Goal: Information Seeking & Learning: Learn about a topic

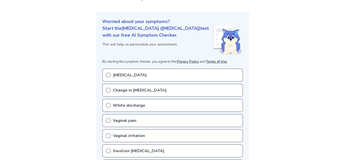
scroll to position [60, 0]
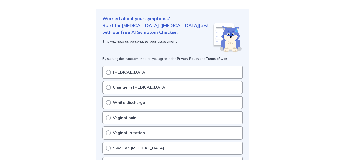
click at [127, 74] on p "[MEDICAL_DATA]" at bounding box center [130, 72] width 34 height 6
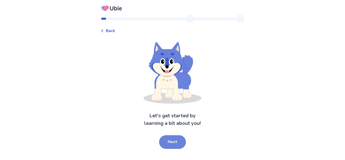
click at [170, 141] on button "Next" at bounding box center [172, 142] width 27 height 14
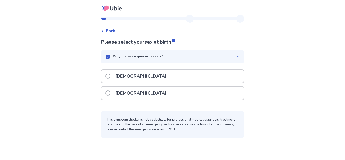
click at [142, 92] on div "[DEMOGRAPHIC_DATA]" at bounding box center [172, 93] width 142 height 13
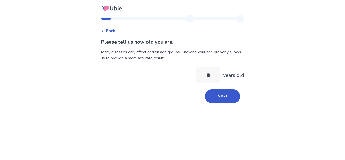
type input "**"
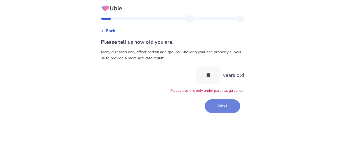
click at [209, 100] on button "Next" at bounding box center [222, 106] width 35 height 14
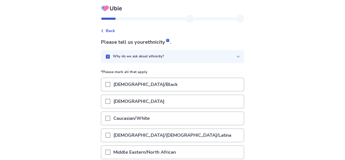
click at [191, 85] on div "[DEMOGRAPHIC_DATA]/Black" at bounding box center [172, 84] width 142 height 13
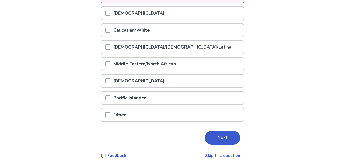
scroll to position [95, 0]
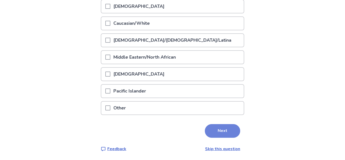
click at [220, 131] on button "Next" at bounding box center [222, 131] width 35 height 14
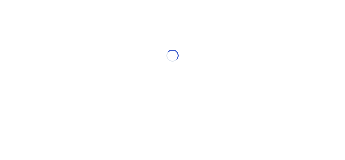
scroll to position [0, 0]
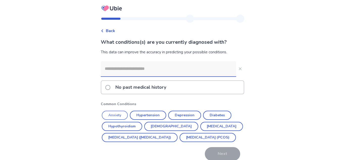
click at [121, 114] on button "Anxiety" at bounding box center [115, 115] width 26 height 9
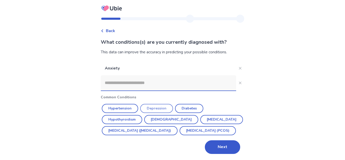
click at [155, 104] on button "Depression" at bounding box center [156, 108] width 33 height 9
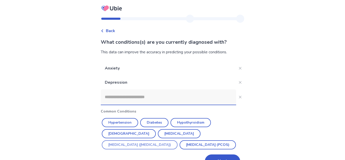
scroll to position [14, 0]
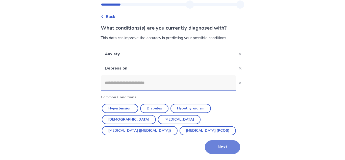
click at [213, 143] on button "Next" at bounding box center [222, 147] width 35 height 14
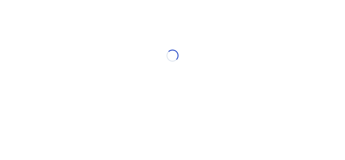
scroll to position [0, 0]
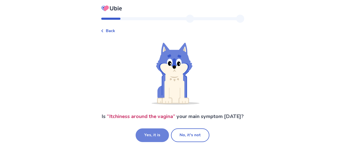
click at [159, 138] on button "Yes, it is" at bounding box center [152, 135] width 33 height 14
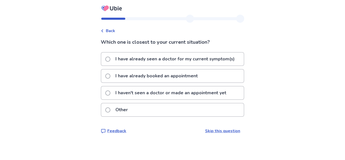
click at [158, 74] on p "I have already booked an appointment" at bounding box center [156, 75] width 88 height 13
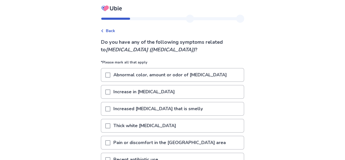
click at [165, 75] on p "Abnormal color, amount or odor of [MEDICAL_DATA]" at bounding box center [169, 74] width 119 height 13
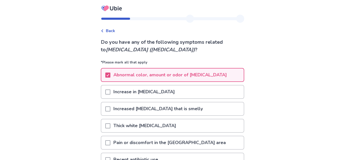
click at [154, 123] on p "Thick white [MEDICAL_DATA]" at bounding box center [144, 125] width 69 height 13
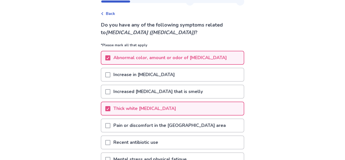
scroll to position [20, 0]
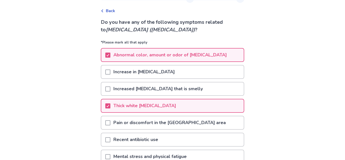
click at [154, 123] on p "Pain or discomfort in the [GEOGRAPHIC_DATA] area" at bounding box center [169, 122] width 118 height 13
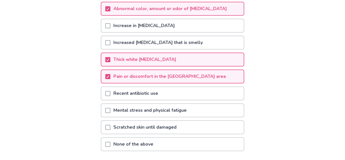
scroll to position [67, 0]
click at [152, 112] on p "Mental stress and physical fatigue" at bounding box center [149, 109] width 79 height 13
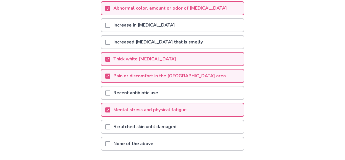
click at [155, 128] on p "Scratched skin until damaged" at bounding box center [144, 126] width 69 height 13
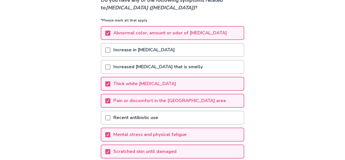
scroll to position [102, 0]
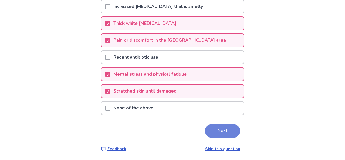
click at [224, 124] on button "Next" at bounding box center [222, 131] width 35 height 14
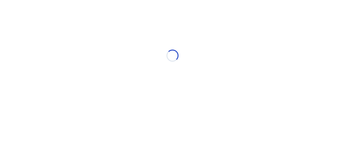
scroll to position [0, 0]
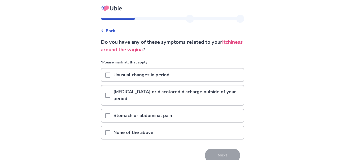
click at [185, 94] on p "[MEDICAL_DATA] or discolored discharge outside of your period" at bounding box center [176, 95] width 133 height 20
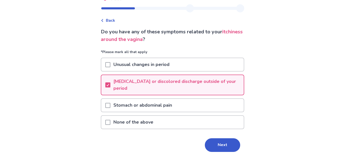
scroll to position [11, 0]
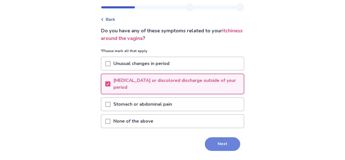
click at [219, 146] on button "Next" at bounding box center [222, 144] width 35 height 14
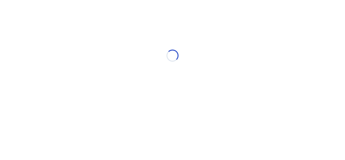
scroll to position [0, 0]
select select "*"
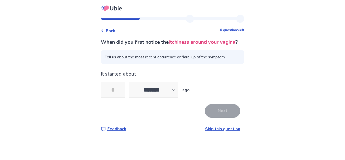
click at [225, 131] on link "Skip this question" at bounding box center [222, 129] width 35 height 6
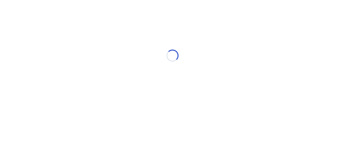
select select "*"
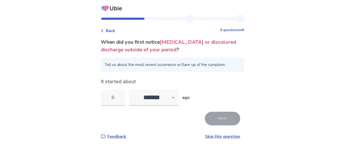
click at [209, 138] on link "Skip this question" at bounding box center [222, 136] width 35 height 6
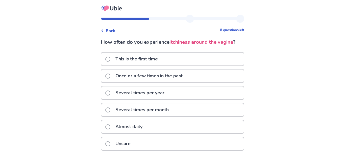
click at [149, 123] on div "Almost daily" at bounding box center [172, 126] width 142 height 13
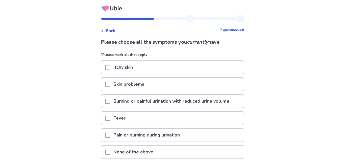
click at [157, 101] on p "Burning or painful urination with reduced urine volume" at bounding box center [171, 101] width 122 height 13
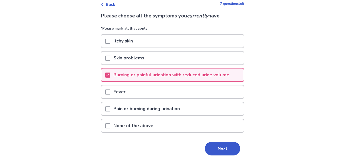
scroll to position [29, 0]
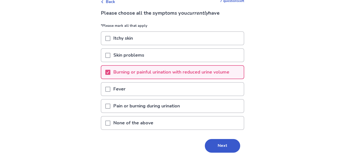
click at [157, 105] on p "Pain or burning during urination" at bounding box center [146, 105] width 72 height 13
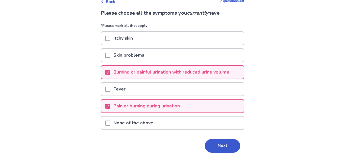
click at [130, 36] on p "Itchy skin" at bounding box center [122, 38] width 25 height 13
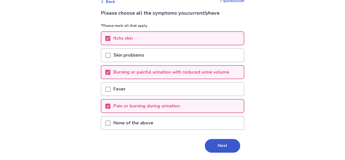
click at [137, 54] on p "Skin problems" at bounding box center [128, 55] width 37 height 13
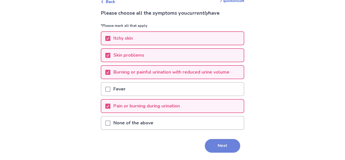
click at [212, 146] on button "Next" at bounding box center [222, 146] width 35 height 14
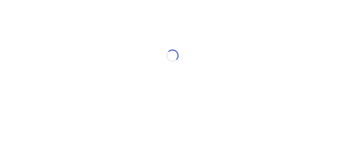
scroll to position [0, 0]
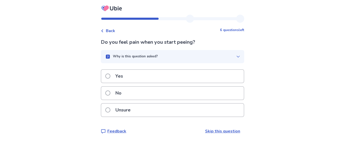
click at [129, 75] on div "Yes" at bounding box center [172, 76] width 142 height 13
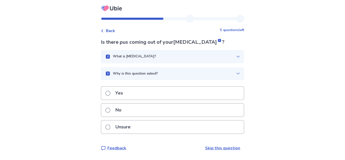
click at [141, 113] on div "No" at bounding box center [172, 109] width 142 height 13
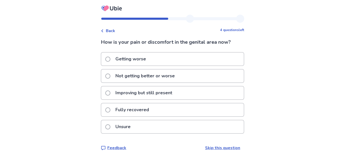
click at [162, 77] on p "Not getting better or worse" at bounding box center [144, 75] width 65 height 13
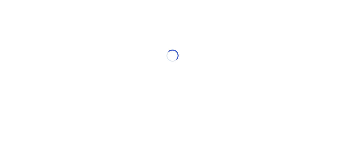
select select "*"
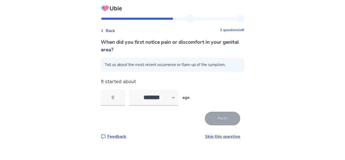
click at [216, 137] on link "Skip this question" at bounding box center [222, 136] width 35 height 6
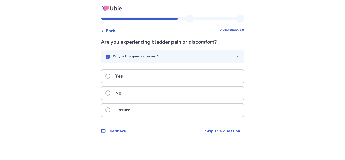
click at [163, 96] on div "No" at bounding box center [172, 93] width 142 height 13
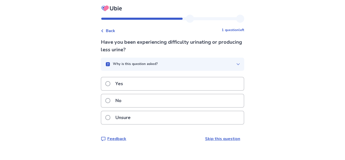
click at [165, 101] on div "No" at bounding box center [172, 100] width 142 height 13
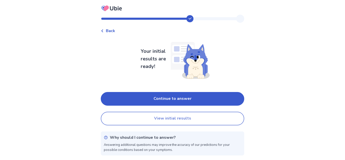
click at [181, 120] on button "View initial results" at bounding box center [172, 119] width 143 height 14
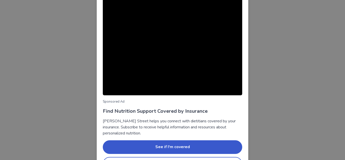
scroll to position [50, 0]
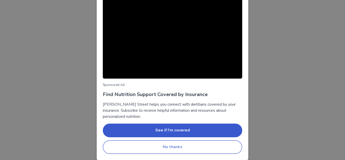
click at [178, 146] on button "No thanks" at bounding box center [172, 147] width 139 height 14
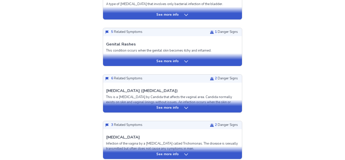
scroll to position [162, 0]
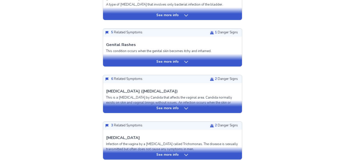
click at [177, 154] on p "See more info" at bounding box center [167, 154] width 22 height 5
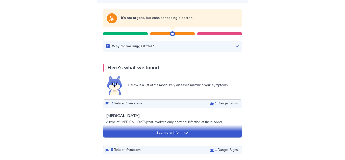
scroll to position [0, 0]
